Goal: Browse casually: Explore the website without a specific task or goal

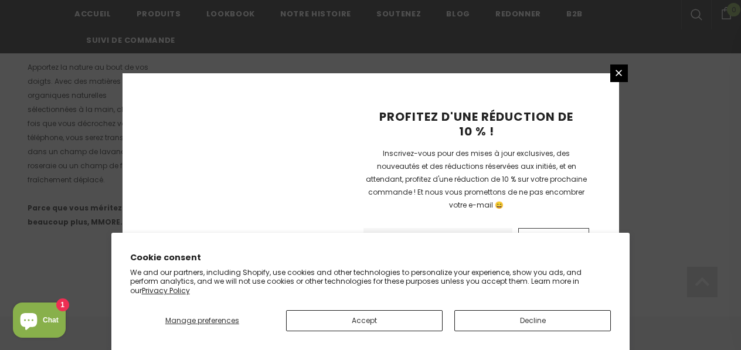
scroll to position [904, 0]
